Goal: Task Accomplishment & Management: Manage account settings

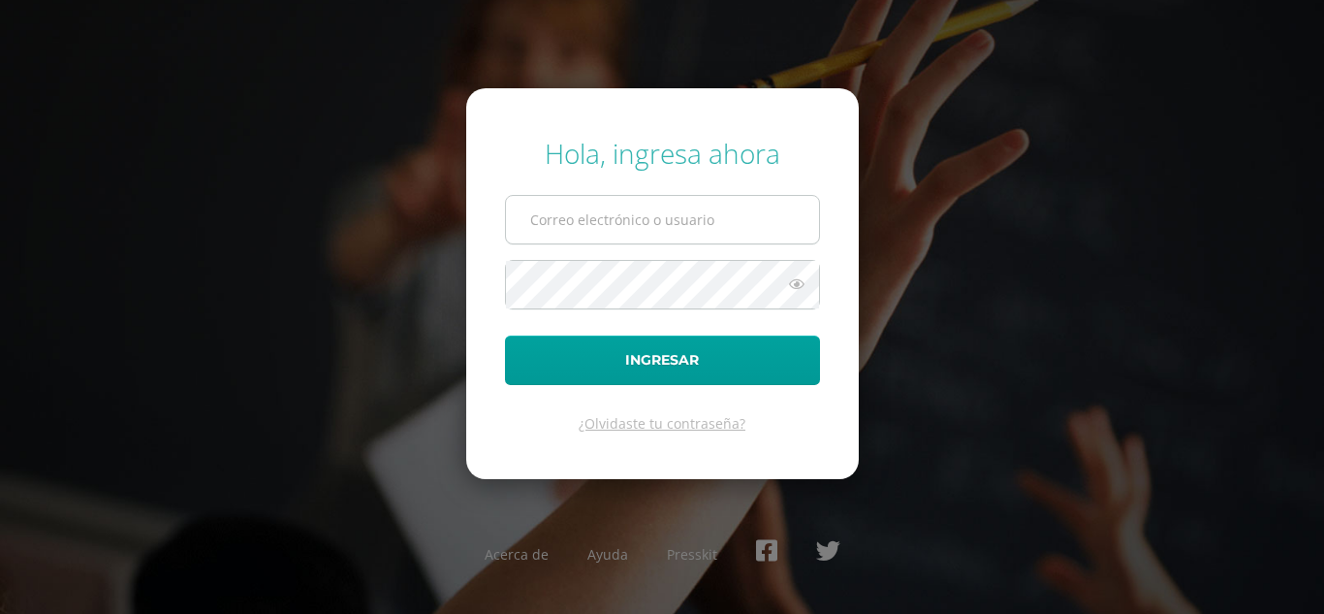
click at [615, 215] on input "text" at bounding box center [662, 220] width 313 height 48
type input "jessica@lasallechiquimula.edu.gt"
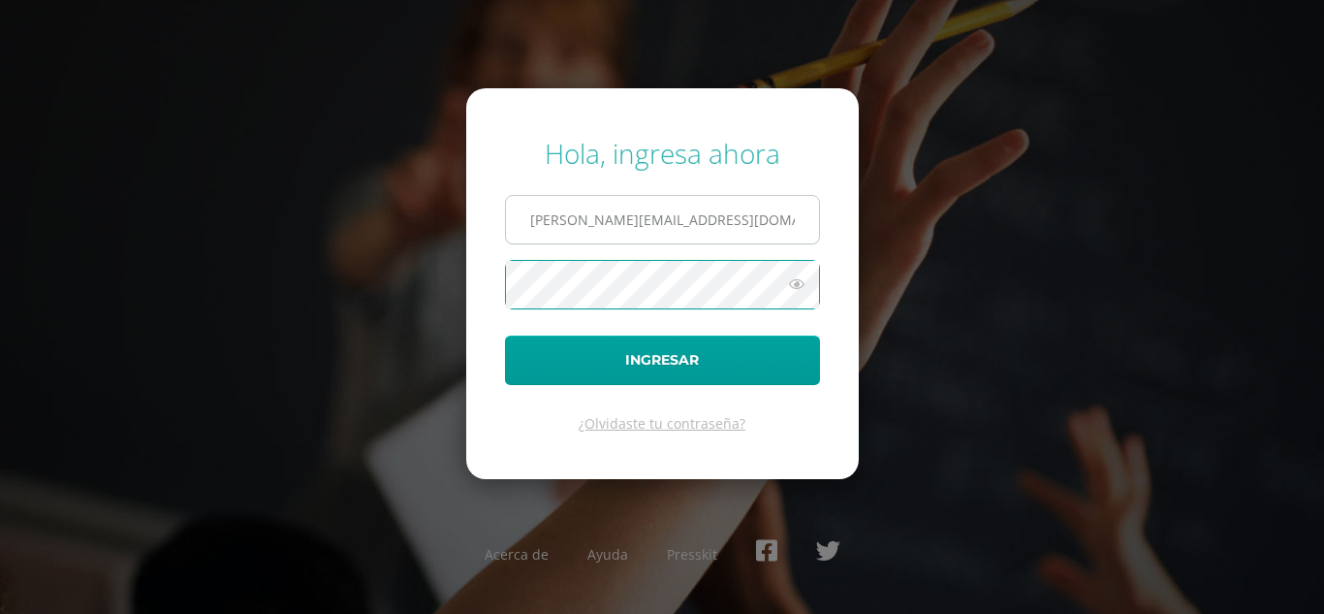
click at [505, 335] on button "Ingresar" at bounding box center [662, 359] width 315 height 49
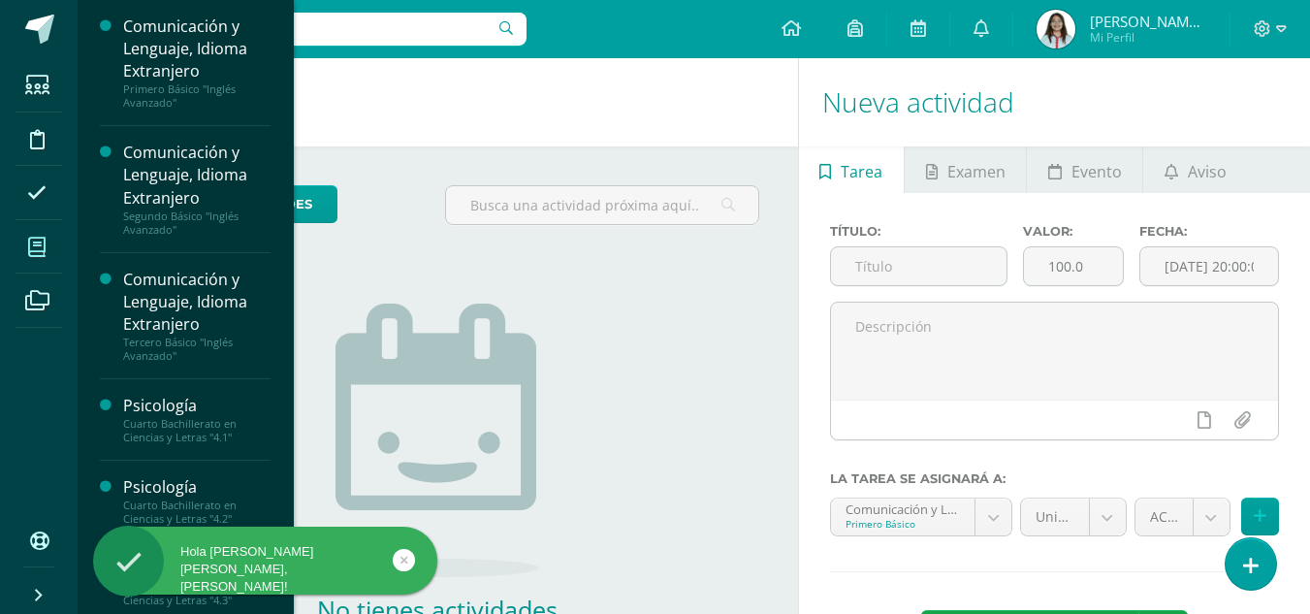
click at [20, 250] on span at bounding box center [38, 247] width 44 height 44
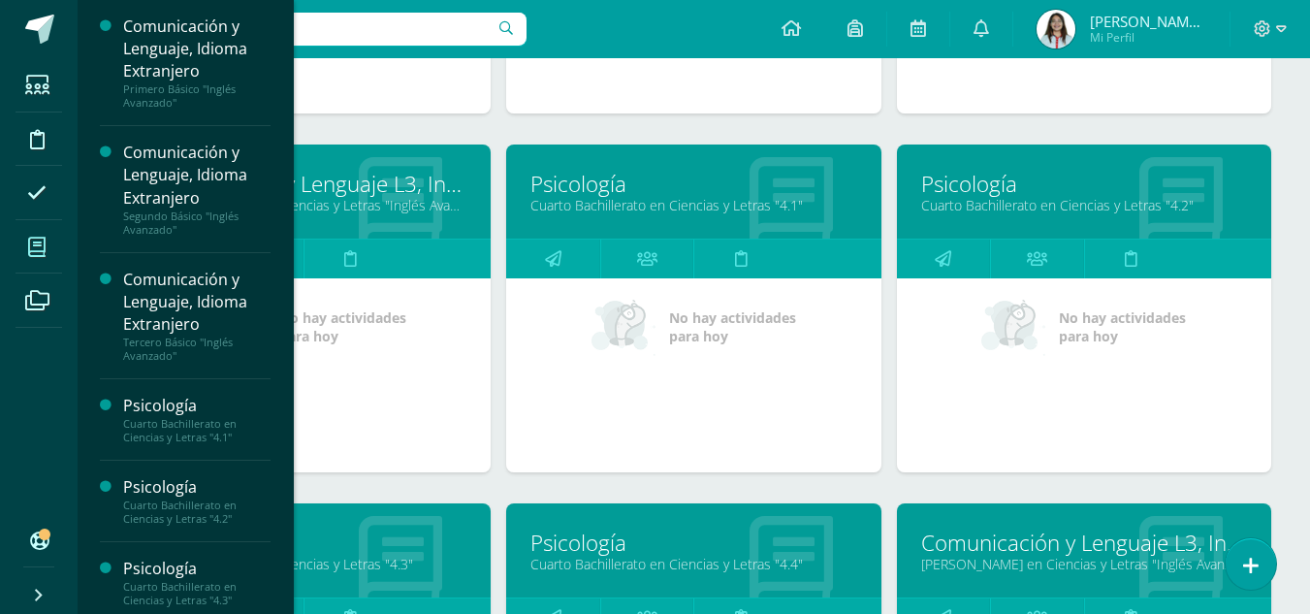
scroll to position [577, 0]
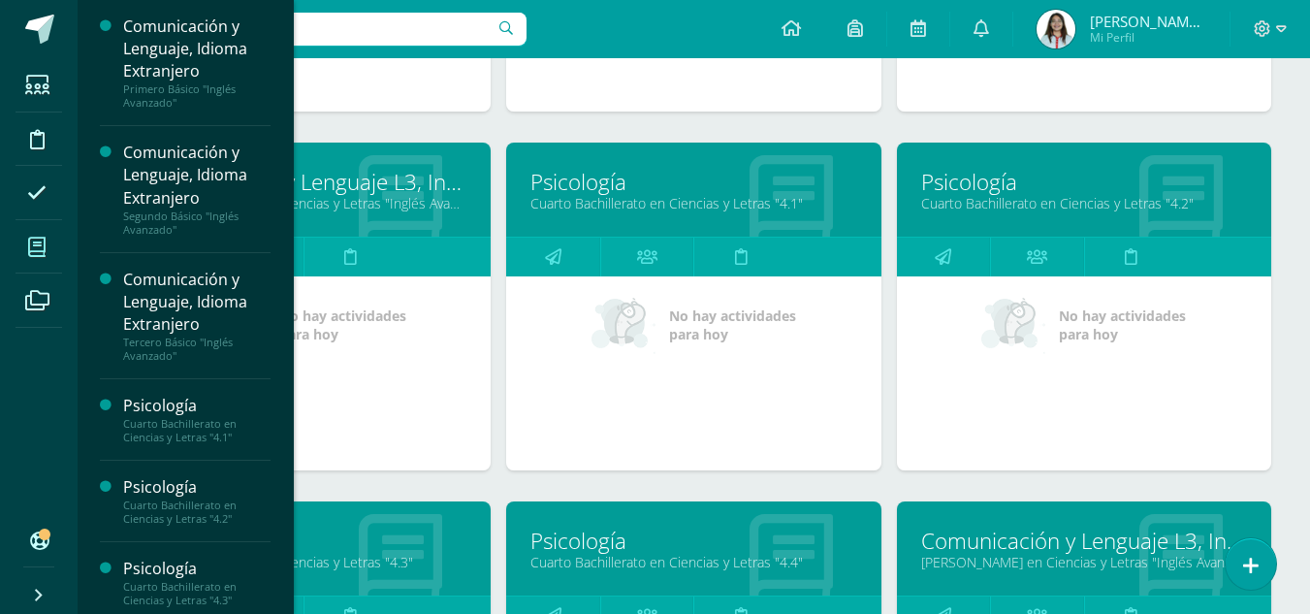
click at [579, 175] on link "Psicología" at bounding box center [693, 182] width 326 height 30
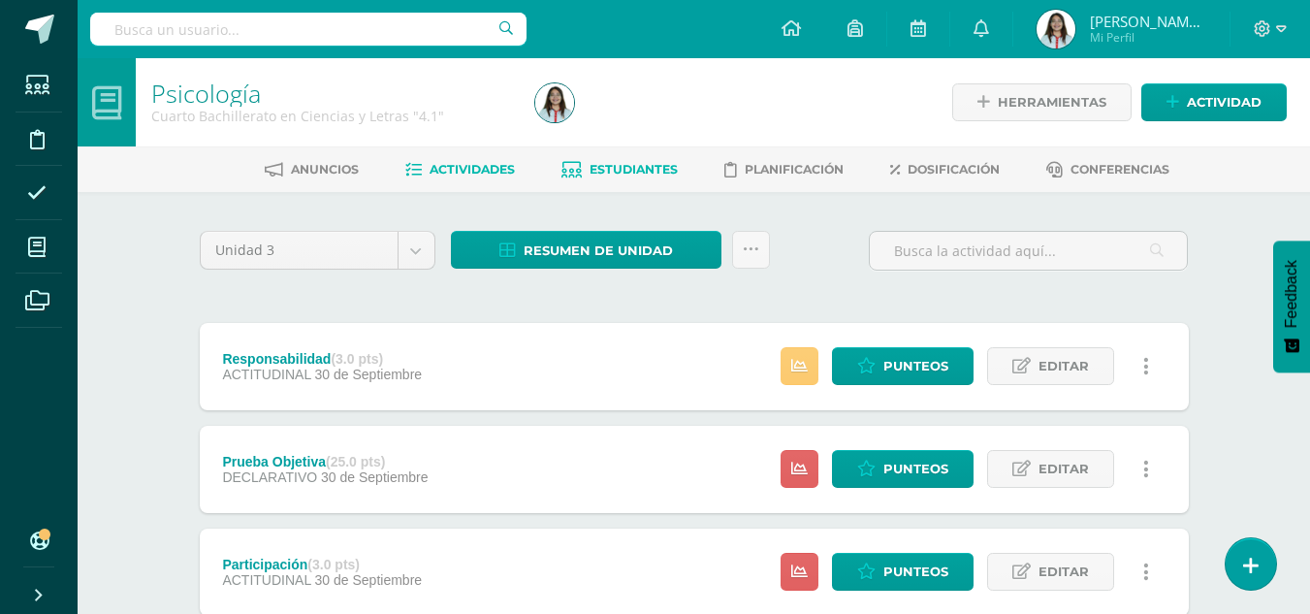
click at [631, 169] on span "Estudiantes" at bounding box center [634, 169] width 88 height 15
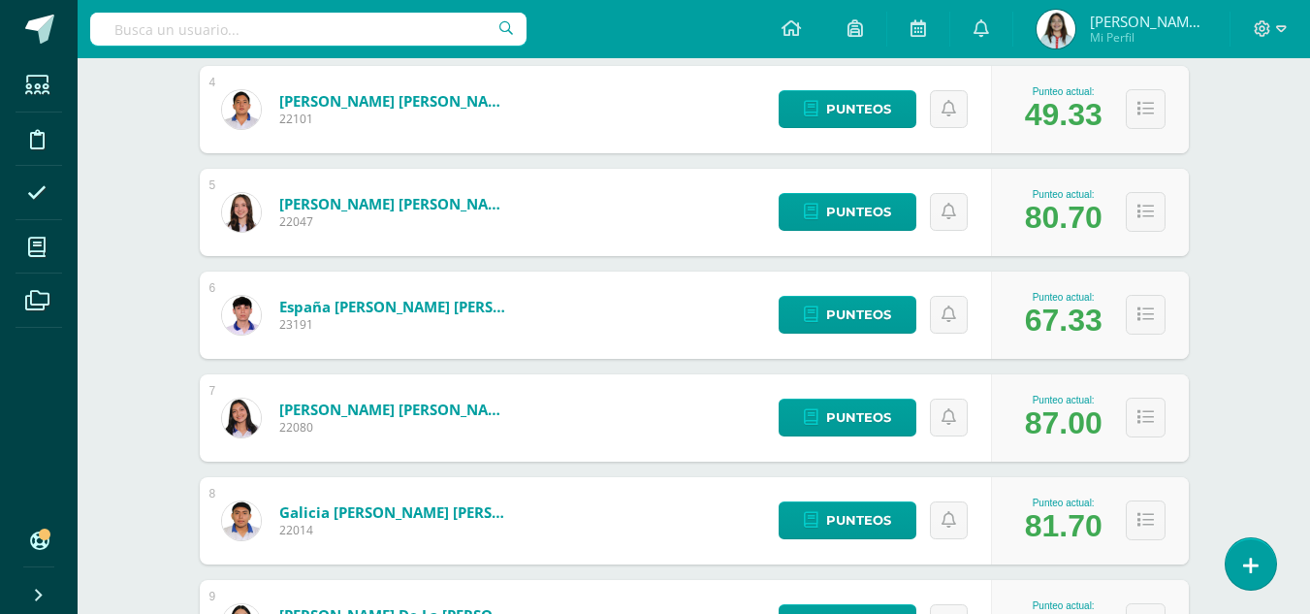
scroll to position [666, 0]
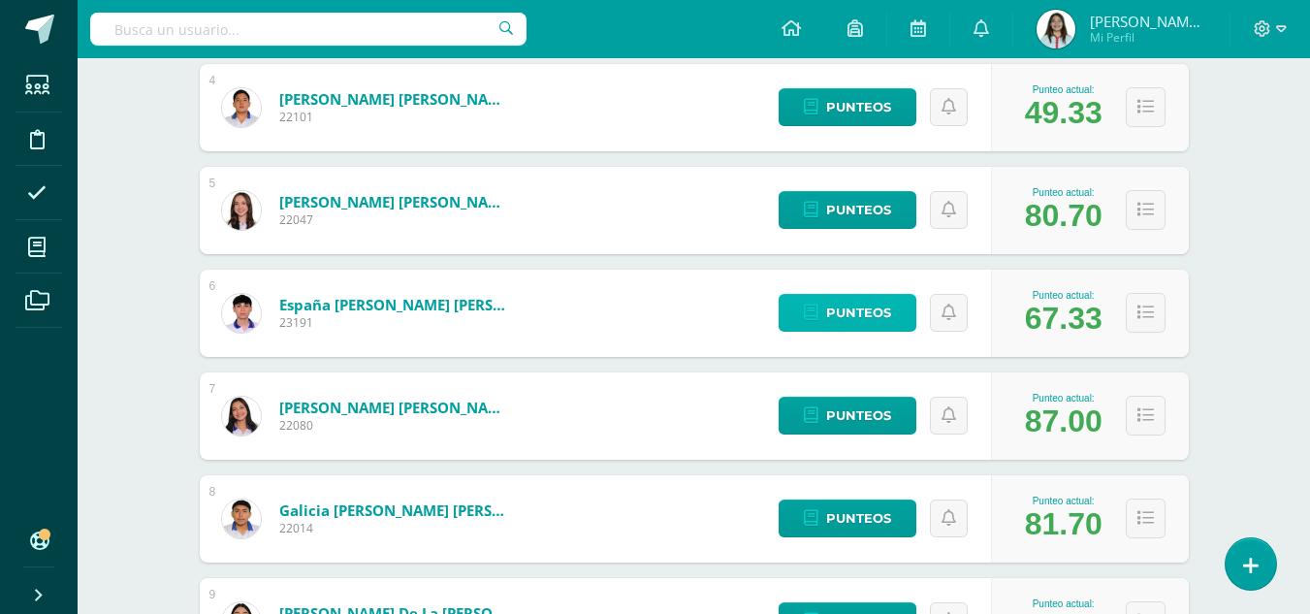
click at [887, 317] on span "Punteos" at bounding box center [858, 313] width 65 height 36
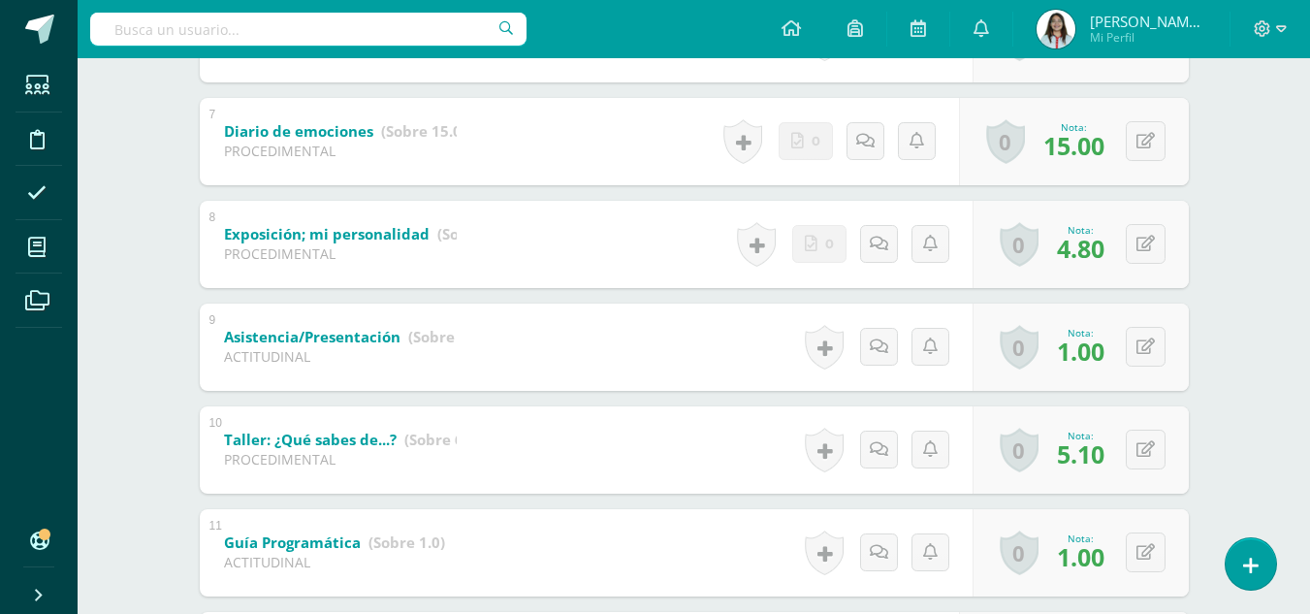
scroll to position [1012, 0]
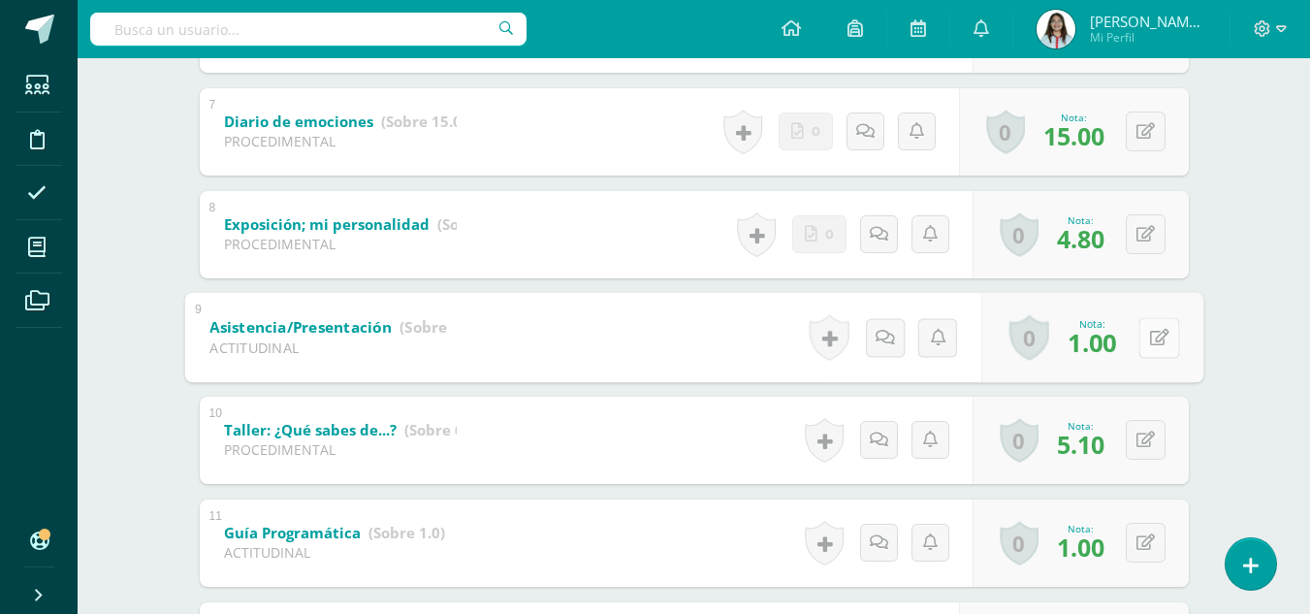
click at [1149, 335] on icon at bounding box center [1158, 337] width 19 height 16
type input "2"
click at [1110, 339] on icon at bounding box center [1107, 343] width 17 height 16
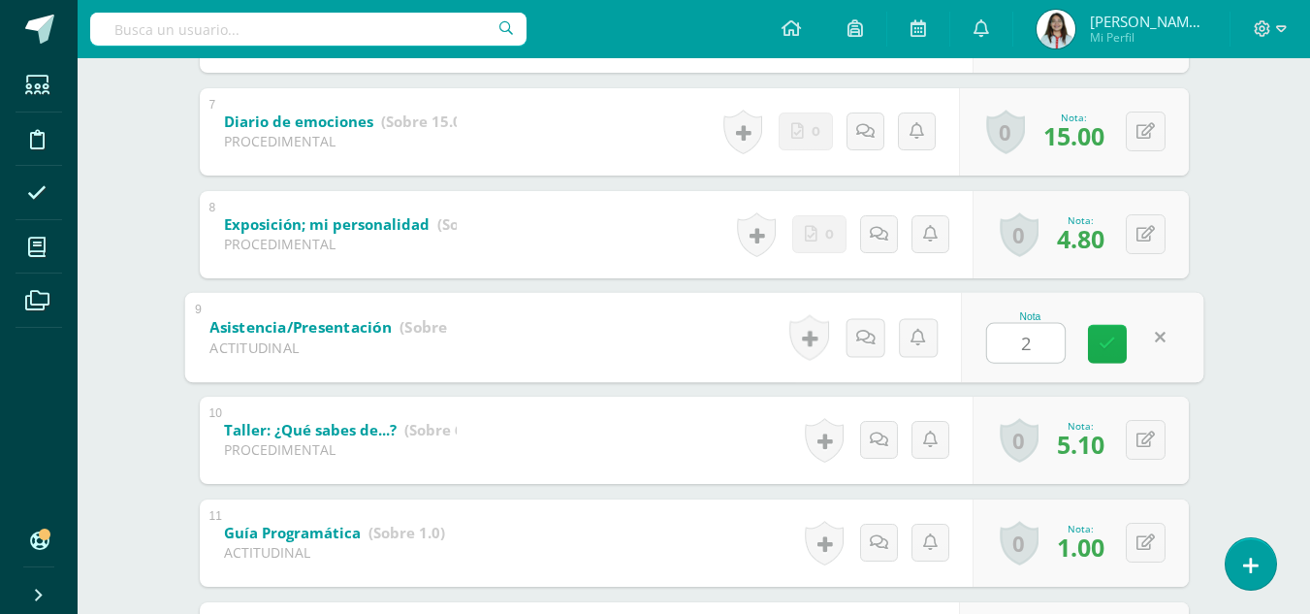
click at [1110, 339] on icon at bounding box center [1107, 343] width 17 height 16
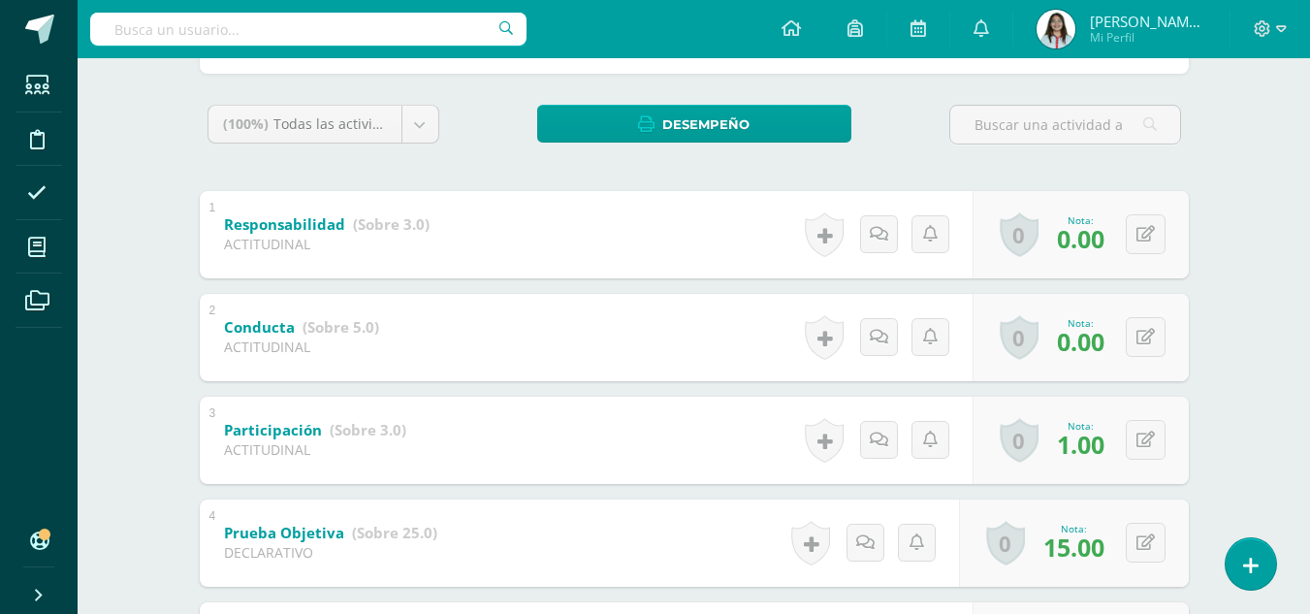
scroll to position [286, 0]
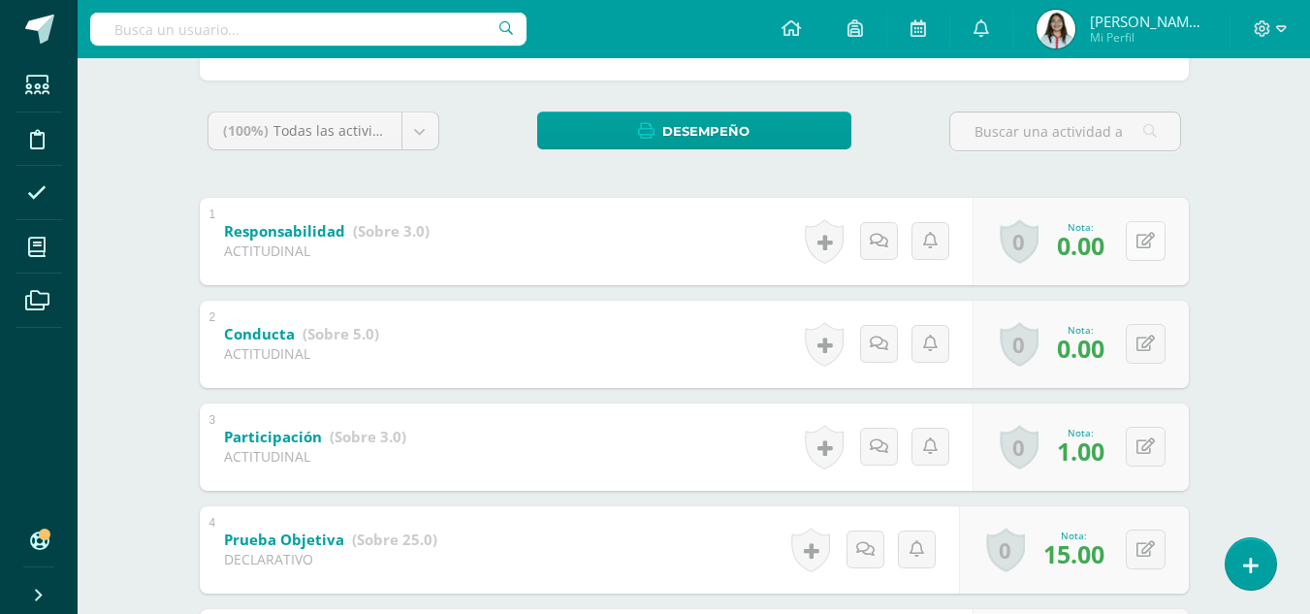
click at [1150, 243] on icon at bounding box center [1145, 241] width 18 height 16
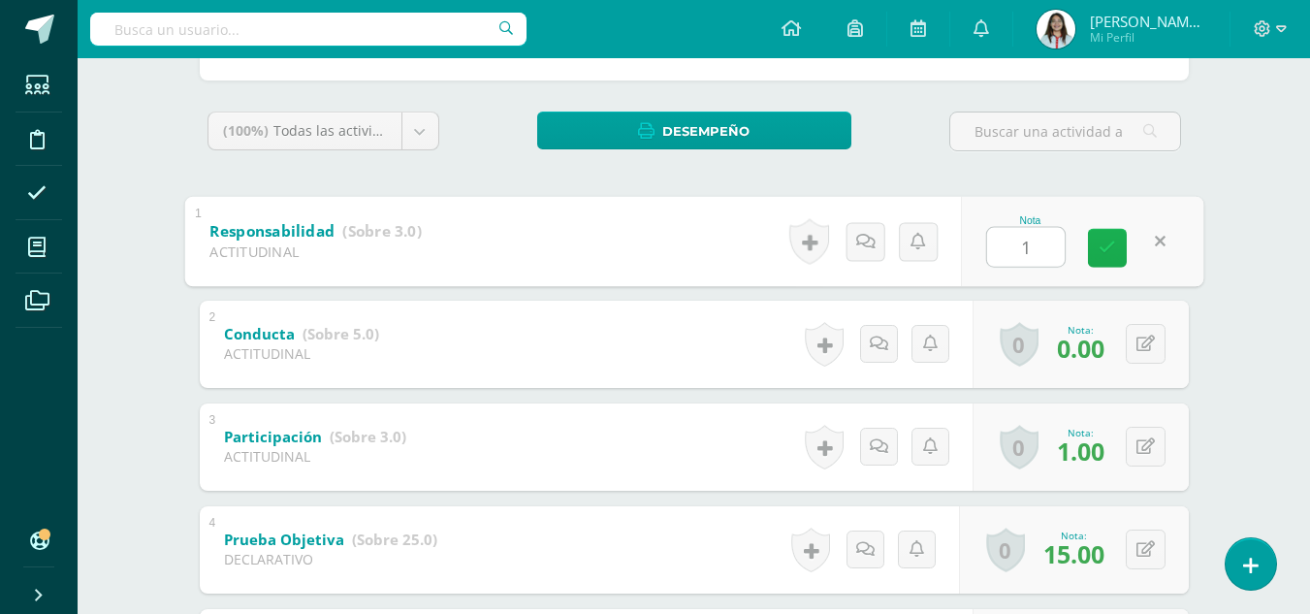
scroll to position [297, 0]
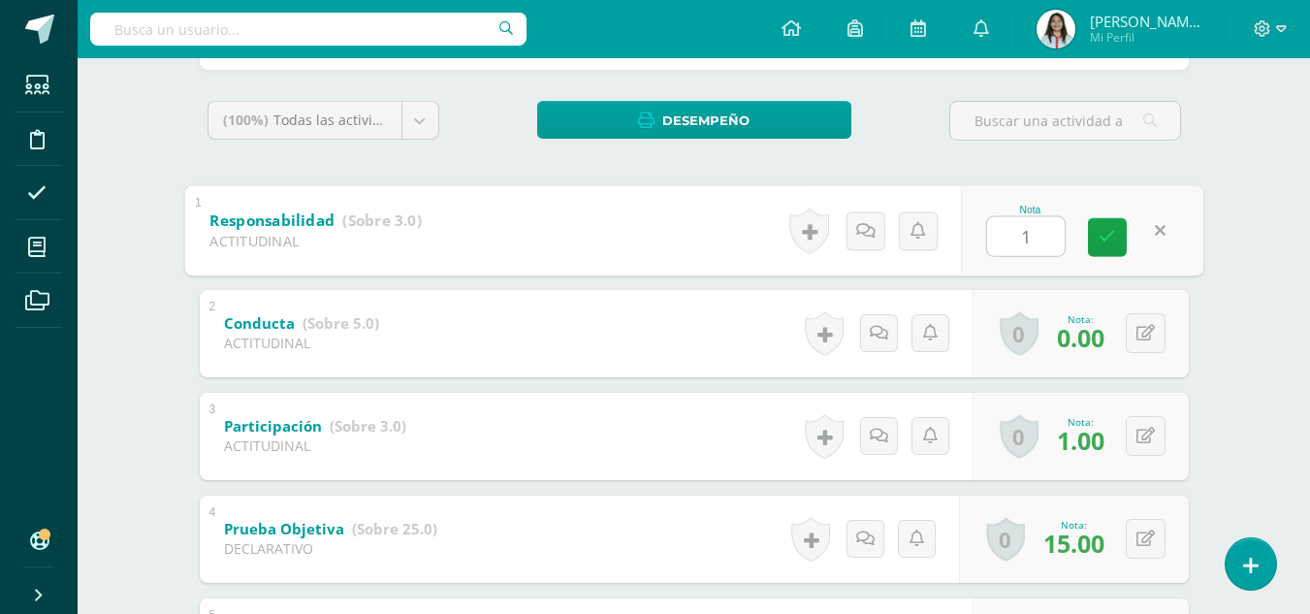
drag, startPoint x: 1031, startPoint y: 227, endPoint x: 1008, endPoint y: 231, distance: 22.6
click at [1008, 231] on input "1" at bounding box center [1026, 235] width 78 height 39
type input "2"
click at [1105, 242] on icon at bounding box center [1107, 237] width 17 height 16
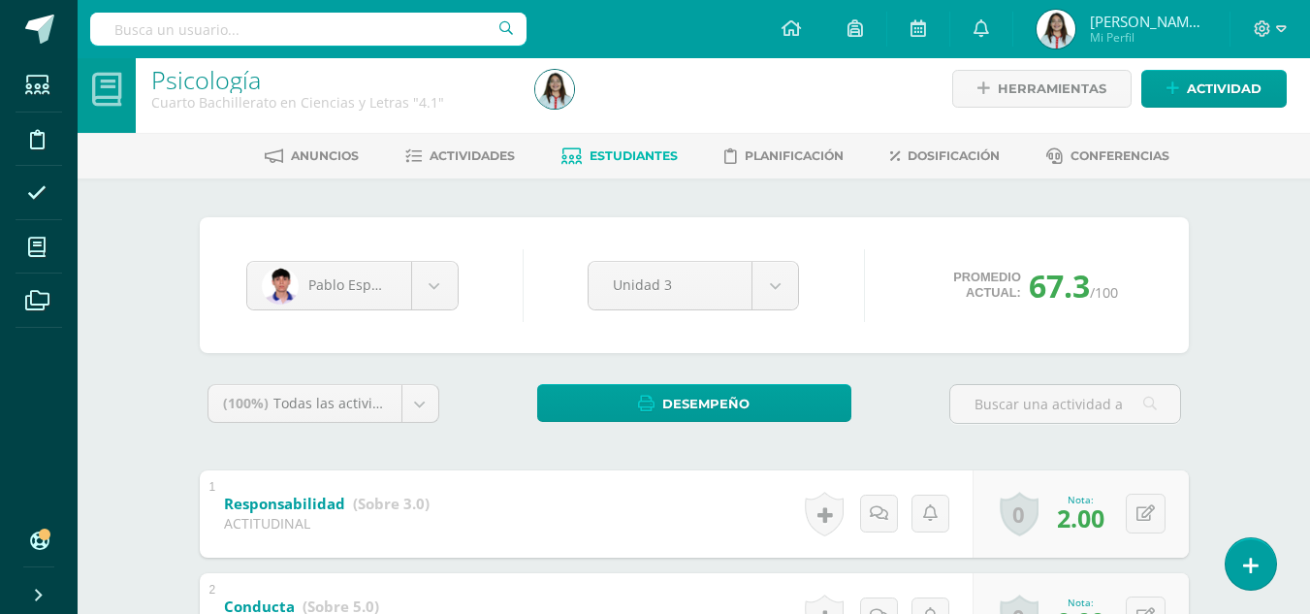
scroll to position [0, 0]
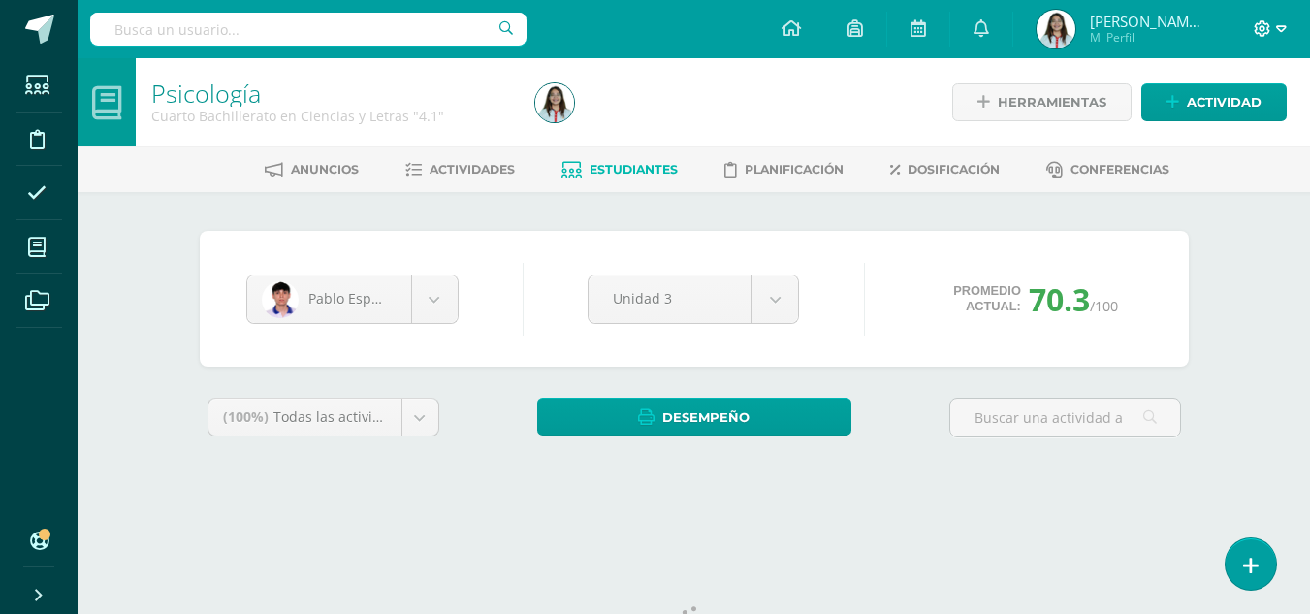
click at [1274, 22] on span at bounding box center [1270, 28] width 33 height 21
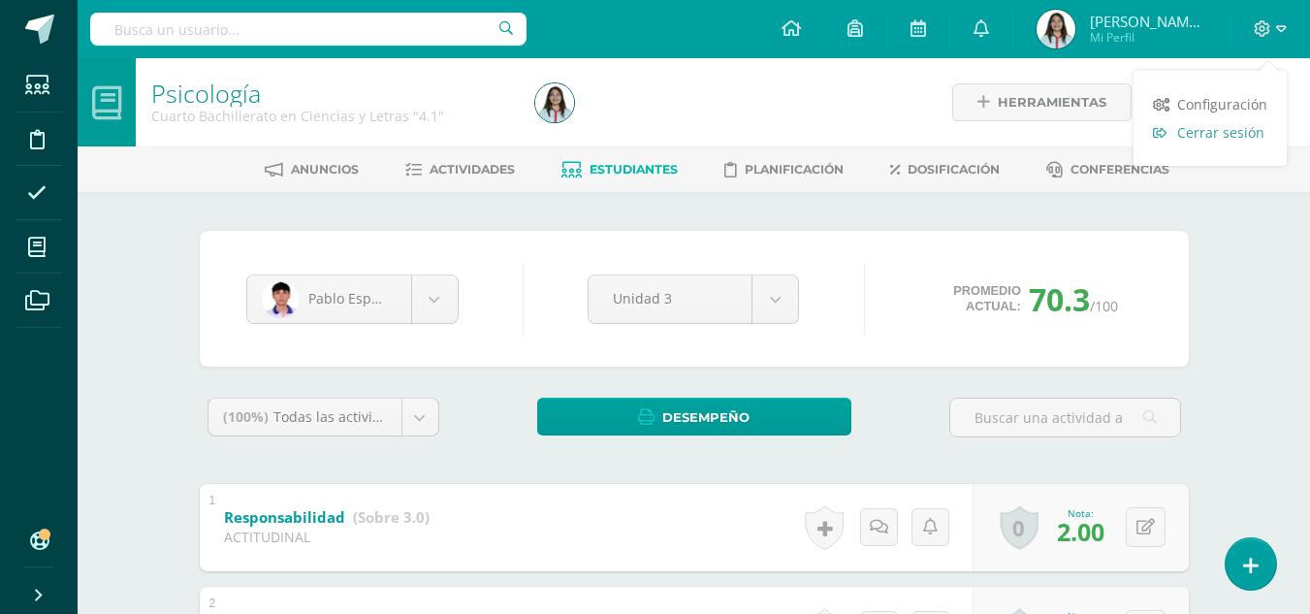
click at [1186, 134] on span "Cerrar sesión" at bounding box center [1220, 132] width 87 height 18
